Goal: Task Accomplishment & Management: Complete application form

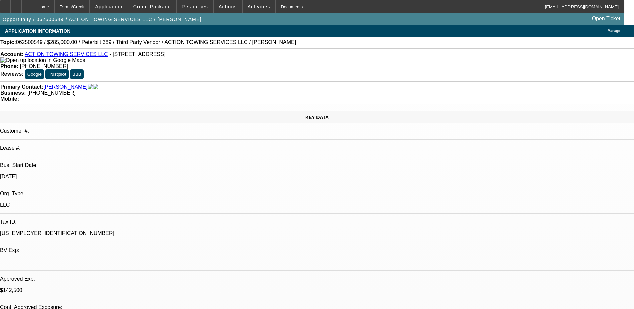
select select "0"
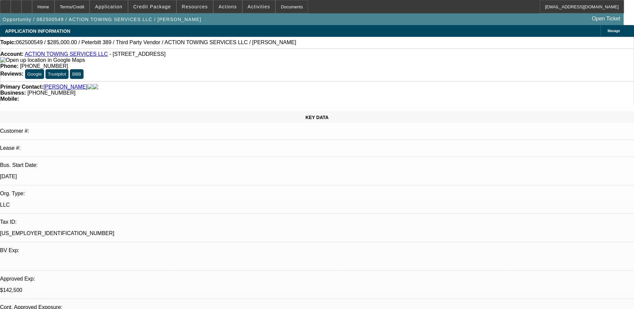
select select "0"
select select "0.1"
select select "0"
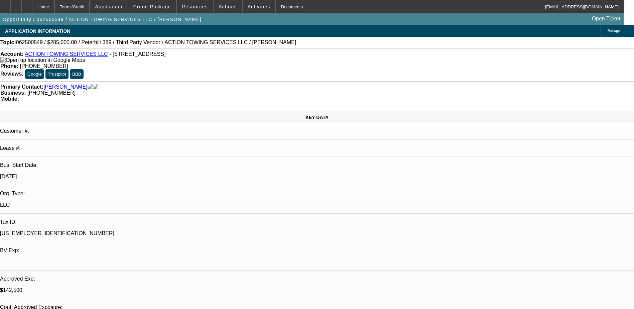
select select "0"
select select "0.1"
select select "1"
select select "3"
select select "6"
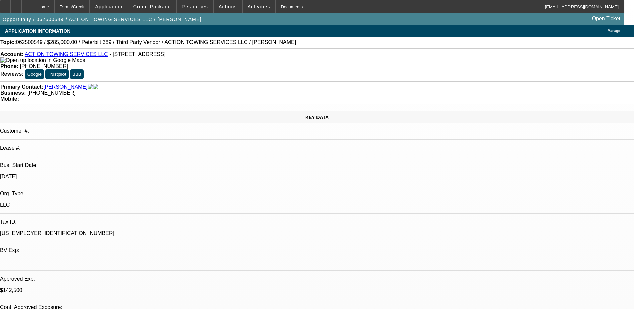
select select "1"
select select "3"
select select "6"
select select "1"
select select "3"
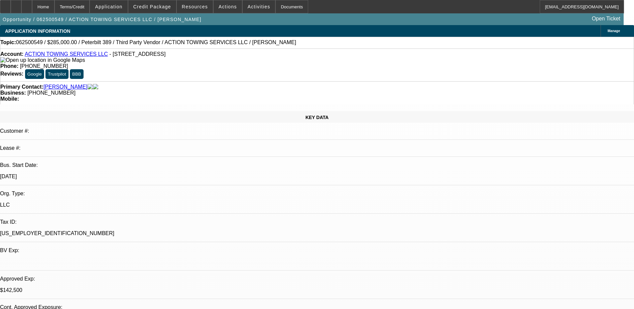
select select "4"
select select "1"
select select "3"
select select "4"
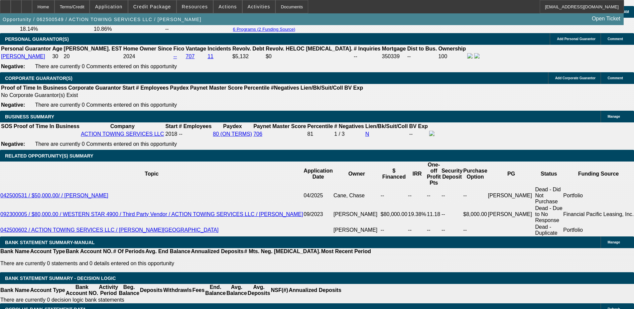
scroll to position [1103, 0]
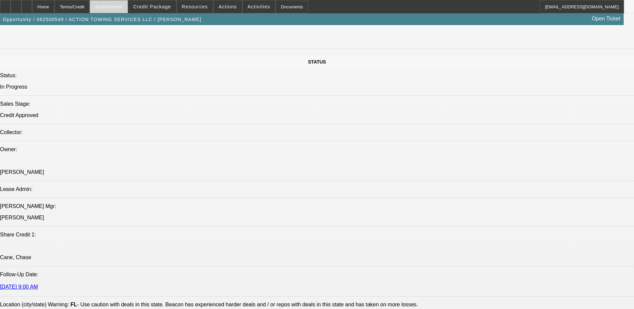
scroll to position [702, 0]
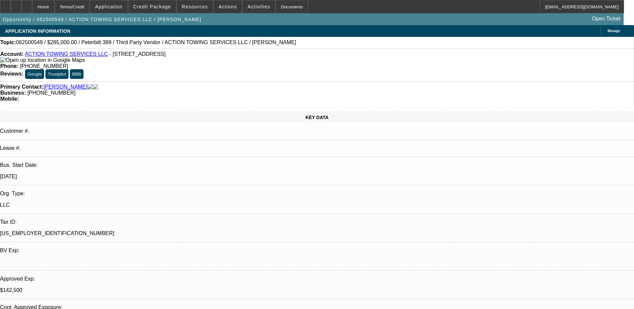
select select "0"
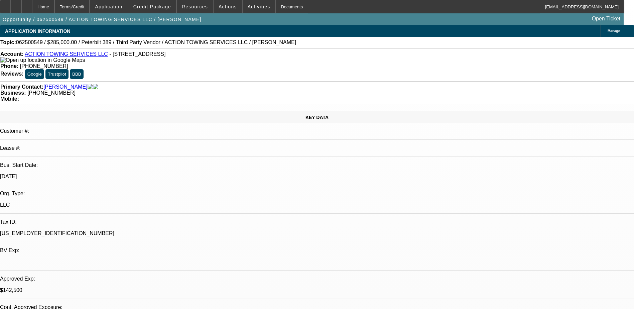
select select "0"
select select "0.1"
select select "0"
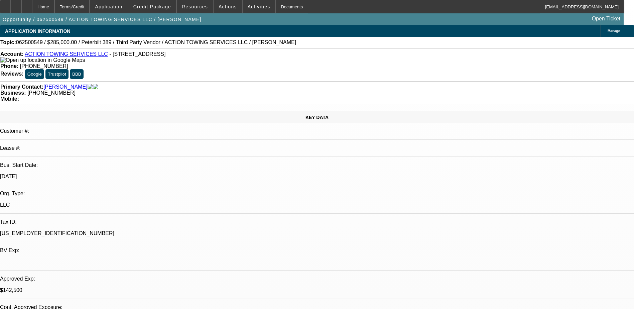
select select "0"
select select "0.1"
select select "1"
select select "3"
select select "6"
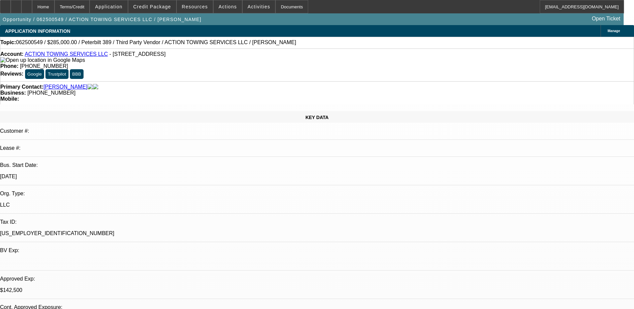
select select "1"
select select "3"
select select "6"
select select "1"
select select "3"
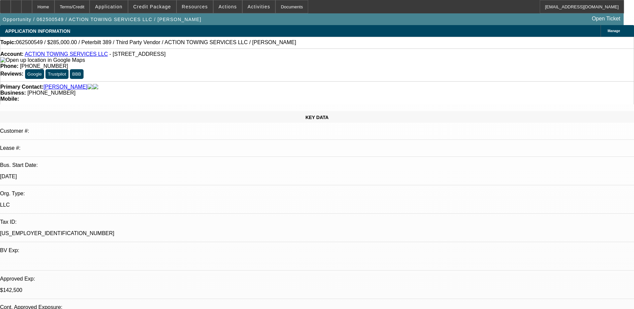
select select "4"
select select "1"
select select "3"
select select "4"
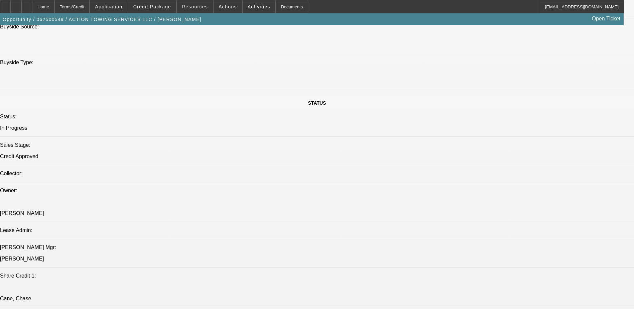
scroll to position [836, 0]
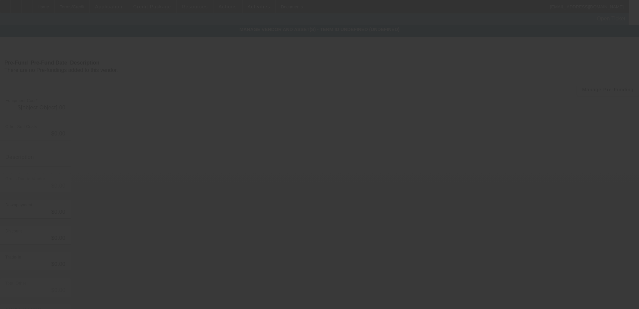
type input "$154,900.00"
type input "$500.00"
type input "$154,400.00"
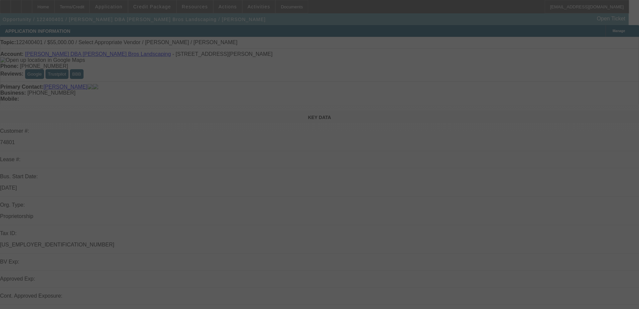
select select "0"
select select "2"
select select "0.1"
select select "0"
select select "2"
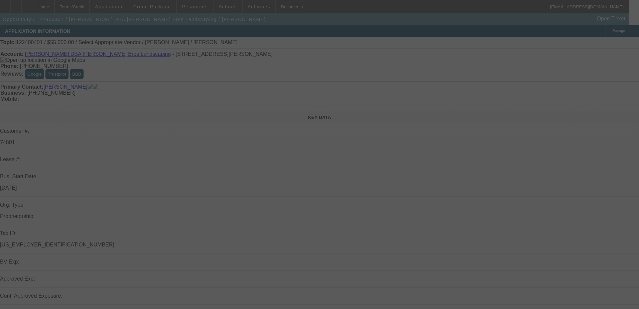
select select "0.1"
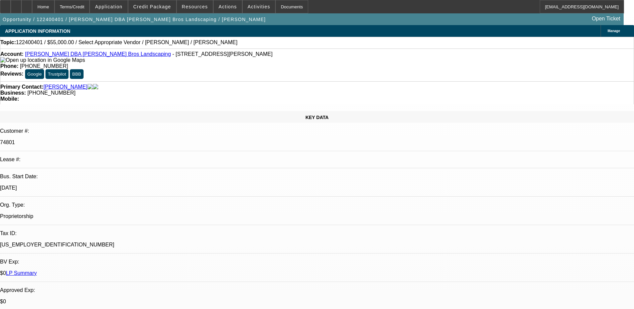
select select "1"
select select "2"
select select "4"
select select "1"
select select "2"
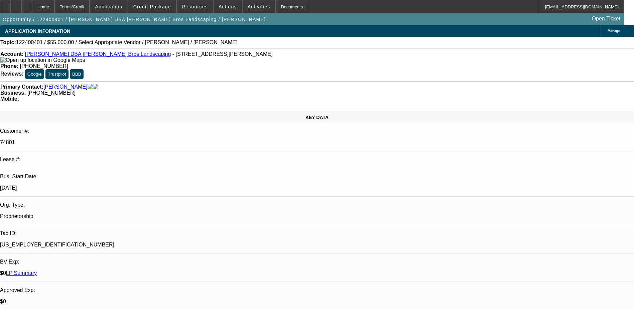
select select "4"
drag, startPoint x: 266, startPoint y: 56, endPoint x: 232, endPoint y: 54, distance: 33.5
click at [232, 63] on div "Phone: (401) 330-8893" at bounding box center [317, 66] width 634 height 6
drag, startPoint x: 232, startPoint y: 54, endPoint x: 257, endPoint y: 54, distance: 25.1
copy span "(401) 330-8893"
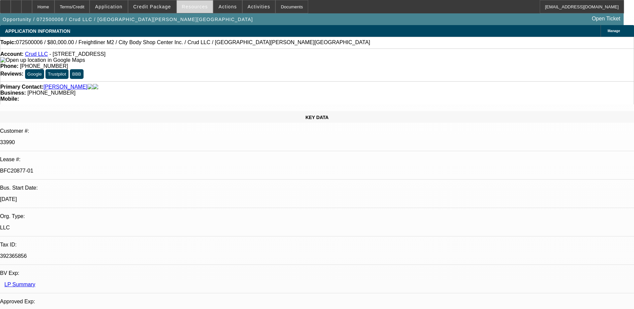
select select "0"
select select "2"
select select "0"
select select "2"
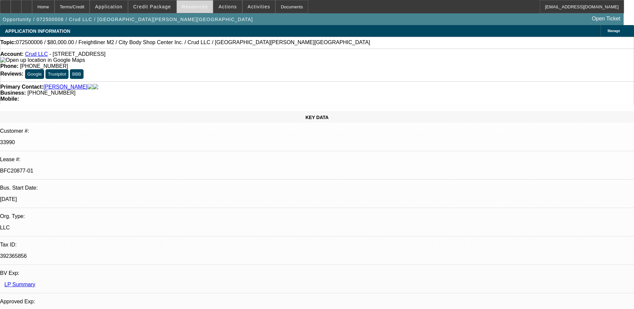
select select "0"
select select "2"
select select "0"
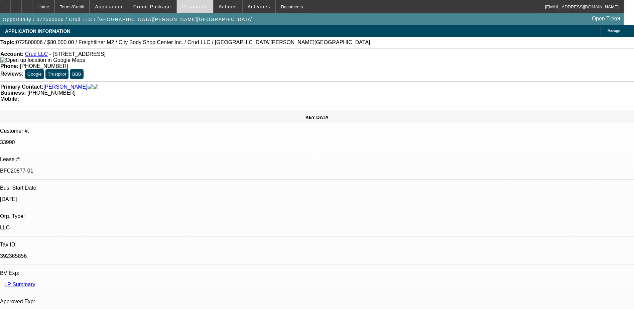
select select "2"
select select "0"
select select "1"
select select "2"
select select "6"
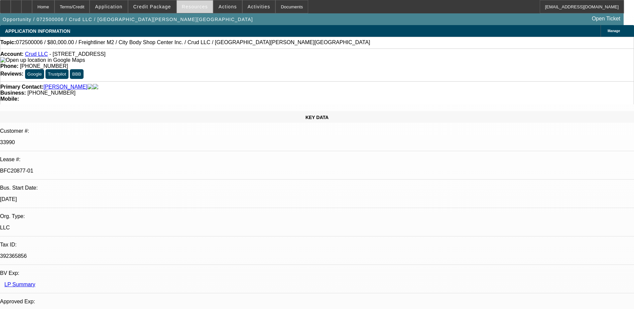
select select "1"
select select "2"
select select "6"
select select "1"
select select "2"
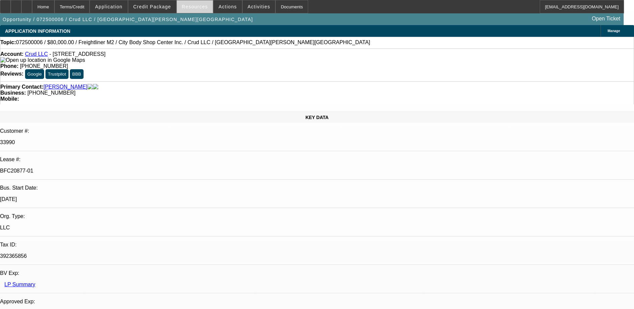
select select "6"
select select "1"
select select "2"
select select "6"
drag, startPoint x: 264, startPoint y: 58, endPoint x: 232, endPoint y: 54, distance: 31.6
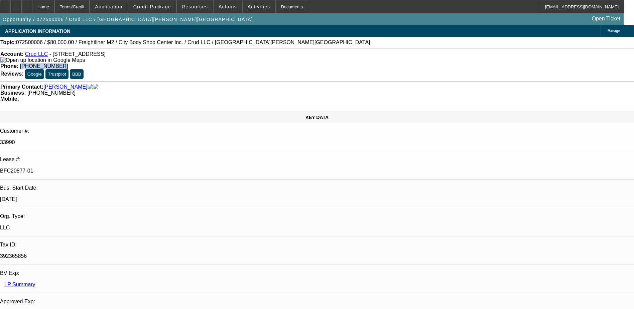
click at [232, 63] on div "Phone: (850) 255-6607" at bounding box center [317, 66] width 634 height 6
drag, startPoint x: 234, startPoint y: 54, endPoint x: 253, endPoint y: 55, distance: 19.4
copy span "(850) 255-6607"
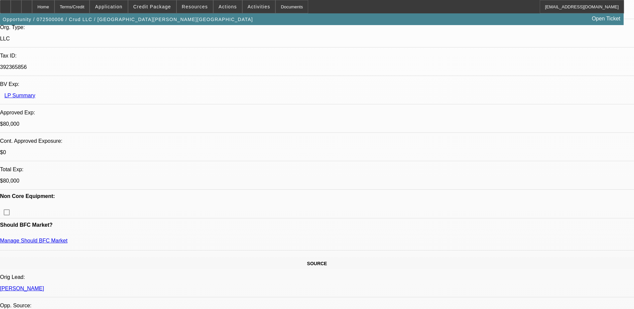
scroll to position [267, 0]
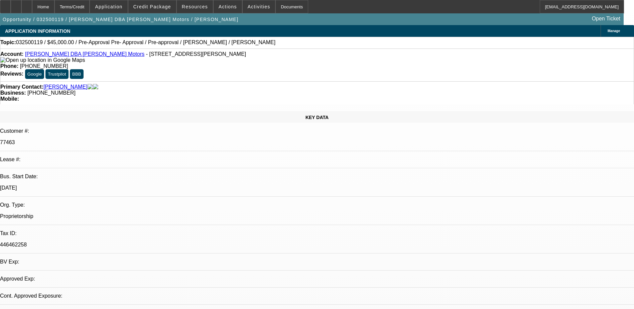
select select "0"
select select "1"
select select "3"
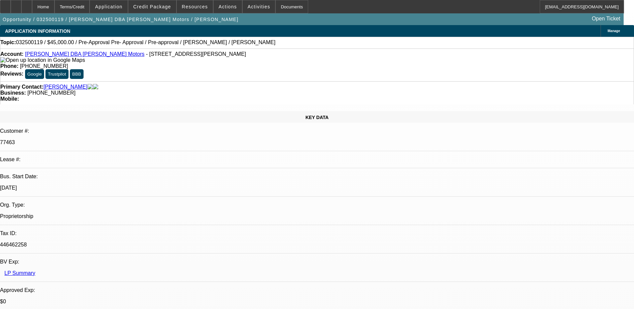
select select "6"
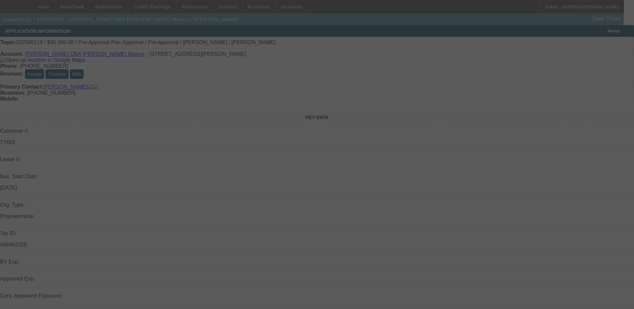
select select "0"
select select "3"
select select "0"
select select "6"
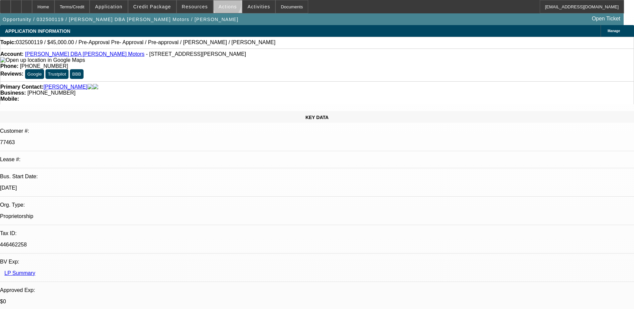
click at [224, 6] on span "Actions" at bounding box center [228, 6] width 18 height 5
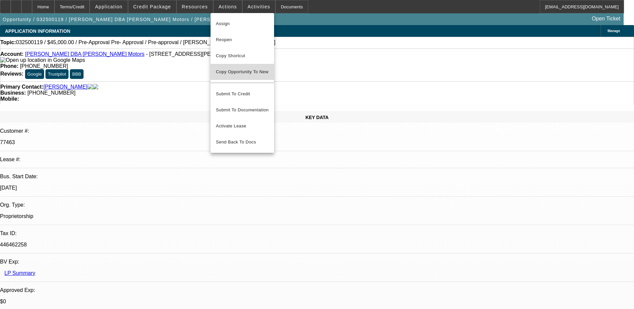
click at [238, 69] on button "Copy Opportunity To New" at bounding box center [243, 72] width 64 height 16
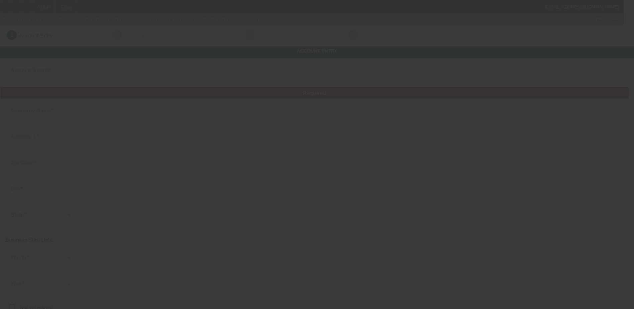
type input "[PERSON_NAME]"
type input "[STREET_ADDRESS]"
type input "73742"
type input "[PERSON_NAME]"
type input "[PHONE_NUMBER]"
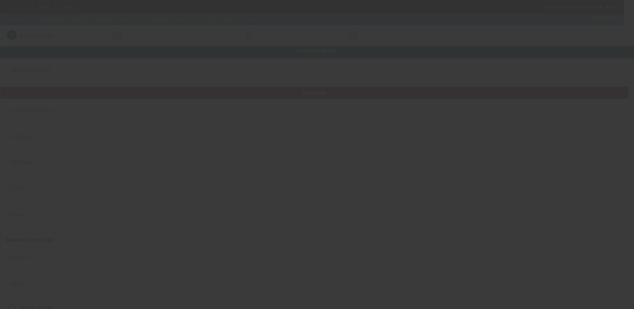
type input "[PERSON_NAME] Motors"
type input "[PERSON_NAME]"
type input "446462258"
